Goal: Task Accomplishment & Management: Manage account settings

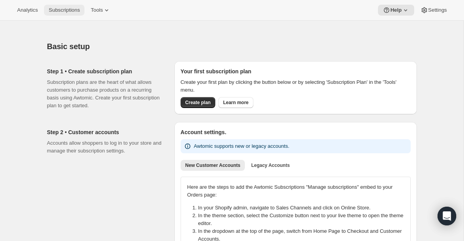
click at [65, 9] on span "Subscriptions" at bounding box center [64, 10] width 31 height 6
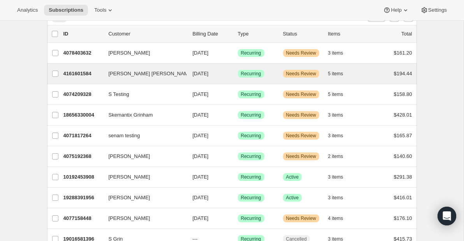
scroll to position [44, 0]
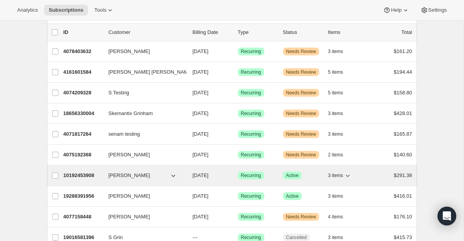
click at [77, 173] on p "10192453908" at bounding box center [83, 175] width 39 height 8
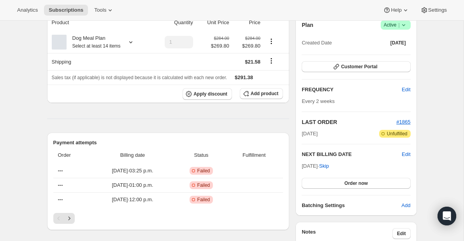
scroll to position [80, 0]
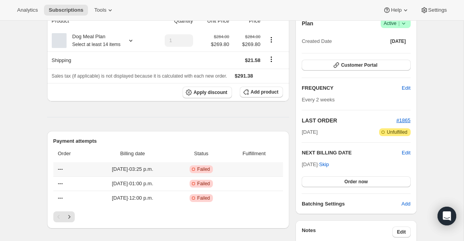
click at [143, 167] on span "Sep 9, 2025 · 03:25 p.m." at bounding box center [132, 169] width 80 height 8
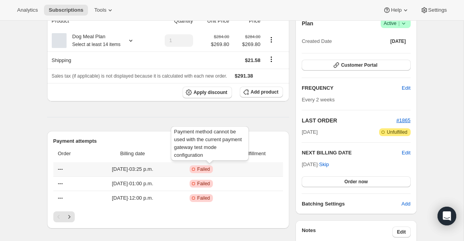
click at [210, 171] on span "Failed" at bounding box center [204, 169] width 13 height 6
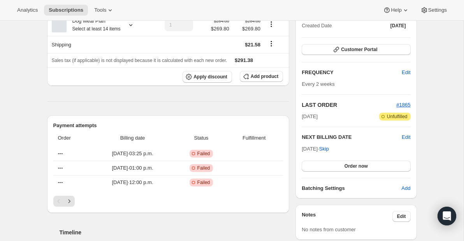
scroll to position [95, 0]
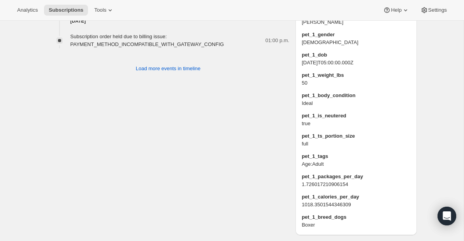
scroll to position [593, 0]
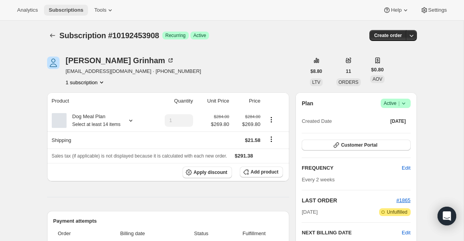
click at [69, 9] on span "Subscriptions" at bounding box center [66, 10] width 35 height 6
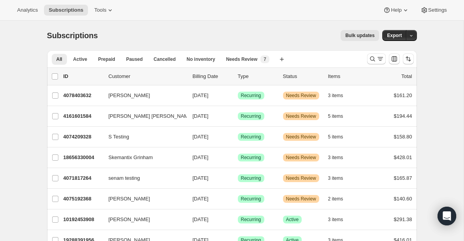
click at [274, 13] on div "Analytics Subscriptions Tools Help Settings" at bounding box center [232, 10] width 464 height 21
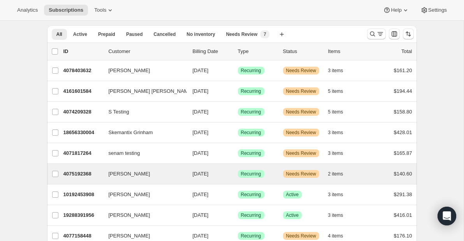
scroll to position [26, 0]
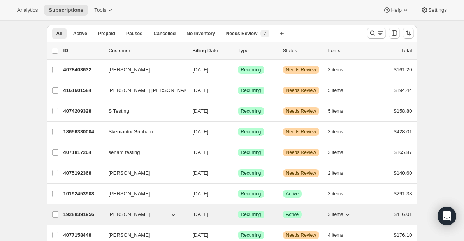
click at [86, 212] on p "19288391956" at bounding box center [83, 214] width 39 height 8
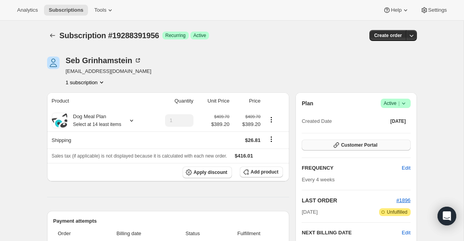
click at [378, 145] on button "Customer Portal" at bounding box center [356, 144] width 109 height 11
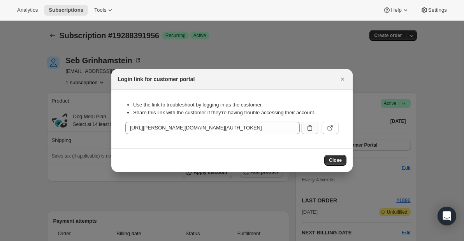
click at [310, 129] on icon ":rp6:" at bounding box center [310, 128] width 8 height 8
click at [337, 161] on span "Close" at bounding box center [335, 160] width 13 height 6
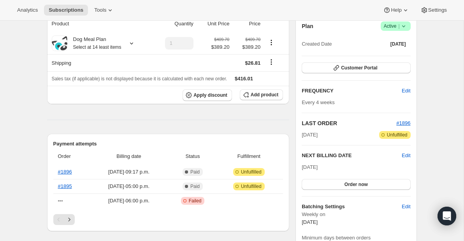
scroll to position [78, 0]
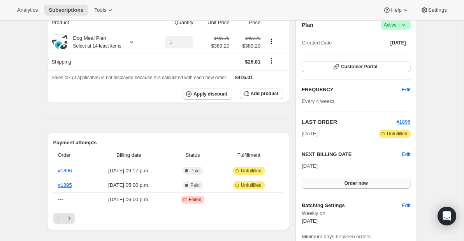
click at [351, 183] on span "Order now" at bounding box center [356, 183] width 23 height 6
click at [363, 182] on span "Click to confirm" at bounding box center [356, 183] width 35 height 6
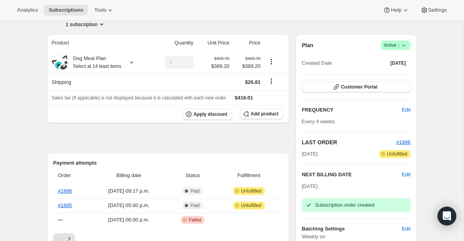
scroll to position [6, 0]
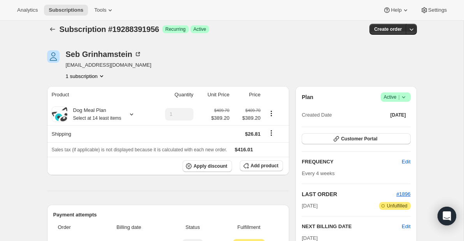
click at [300, 30] on div "Create order" at bounding box center [354, 29] width 126 height 11
click at [100, 51] on div "Seb Grinhamstein" at bounding box center [104, 54] width 76 height 8
click at [141, 29] on span "Subscription #19288391956" at bounding box center [110, 29] width 100 height 9
copy span "19288391956"
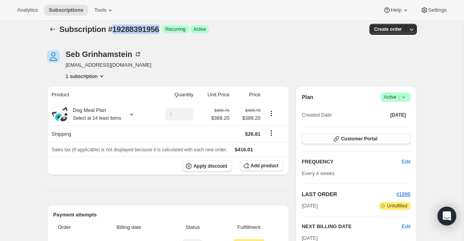
copy span "19288391956"
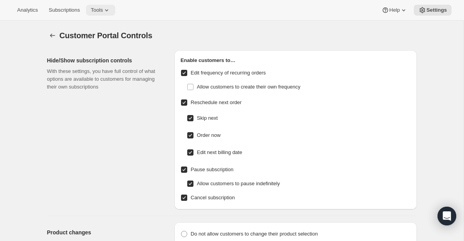
click at [108, 12] on icon at bounding box center [107, 10] width 8 height 8
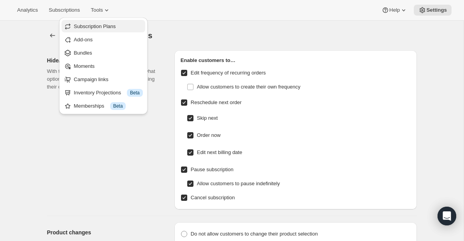
click at [103, 25] on span "Subscription Plans" at bounding box center [95, 26] width 42 height 6
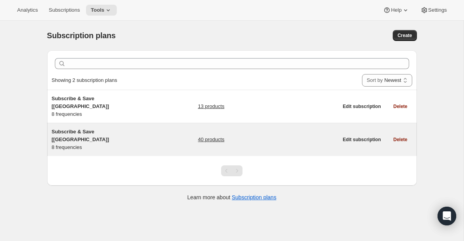
click at [82, 129] on span "Subscribe & Save [[GEOGRAPHIC_DATA]]" at bounding box center [81, 136] width 58 height 14
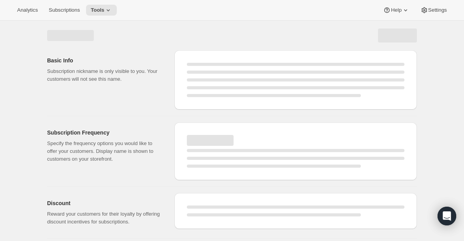
select select "WEEK"
select select "MONTH"
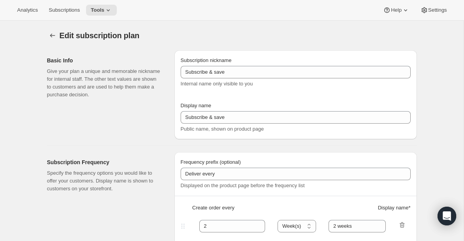
type input "Subscribe & Save [[GEOGRAPHIC_DATA]]"
type input "1"
type input "1 week"
type input "2"
select select "WEEK"
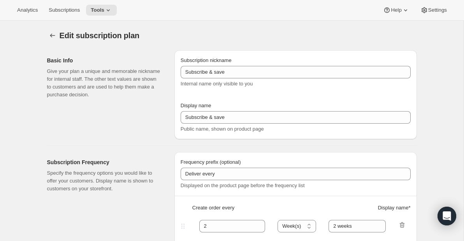
type input "2 weeks"
type input "5"
checkbox input "true"
select select "WEEK"
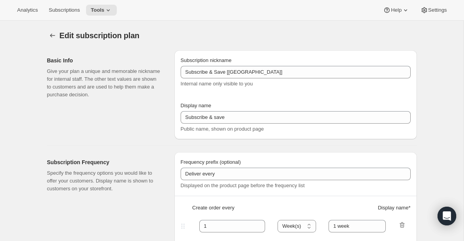
select select "WEEK"
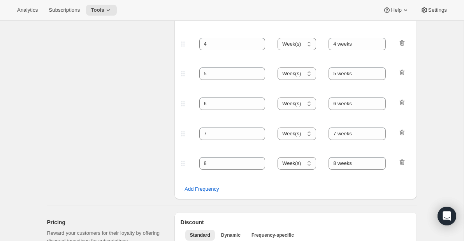
scroll to position [228, 0]
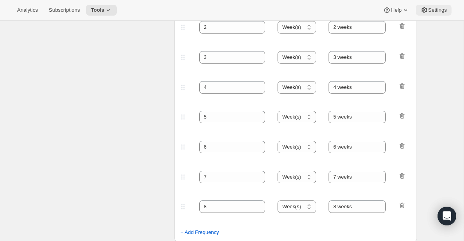
click at [434, 14] on button "Settings" at bounding box center [434, 10] width 36 height 11
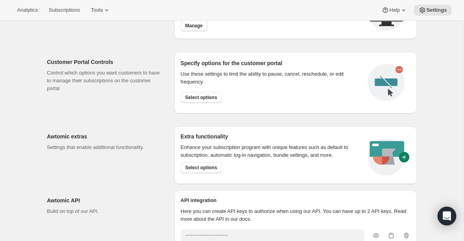
scroll to position [356, 0]
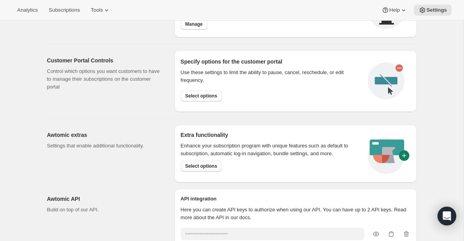
click at [201, 166] on span "Select options" at bounding box center [201, 166] width 32 height 6
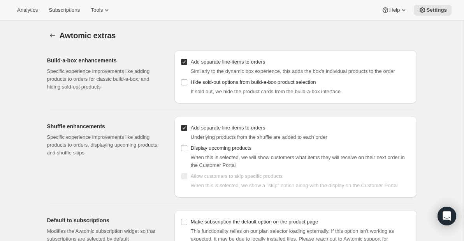
scroll to position [25, 0]
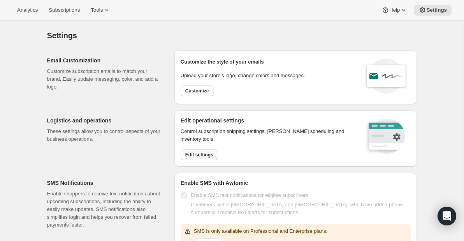
click at [209, 157] on span "Edit settings" at bounding box center [199, 155] width 28 height 6
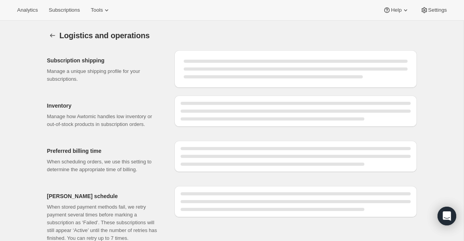
select select "DAY"
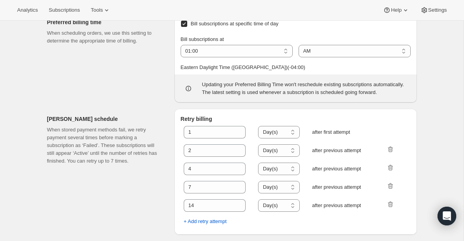
scroll to position [454, 0]
click at [74, 73] on div "Preferred billing time When scheduling orders, we use this setting to determine…" at bounding box center [107, 57] width 121 height 90
